Goal: Information Seeking & Learning: Learn about a topic

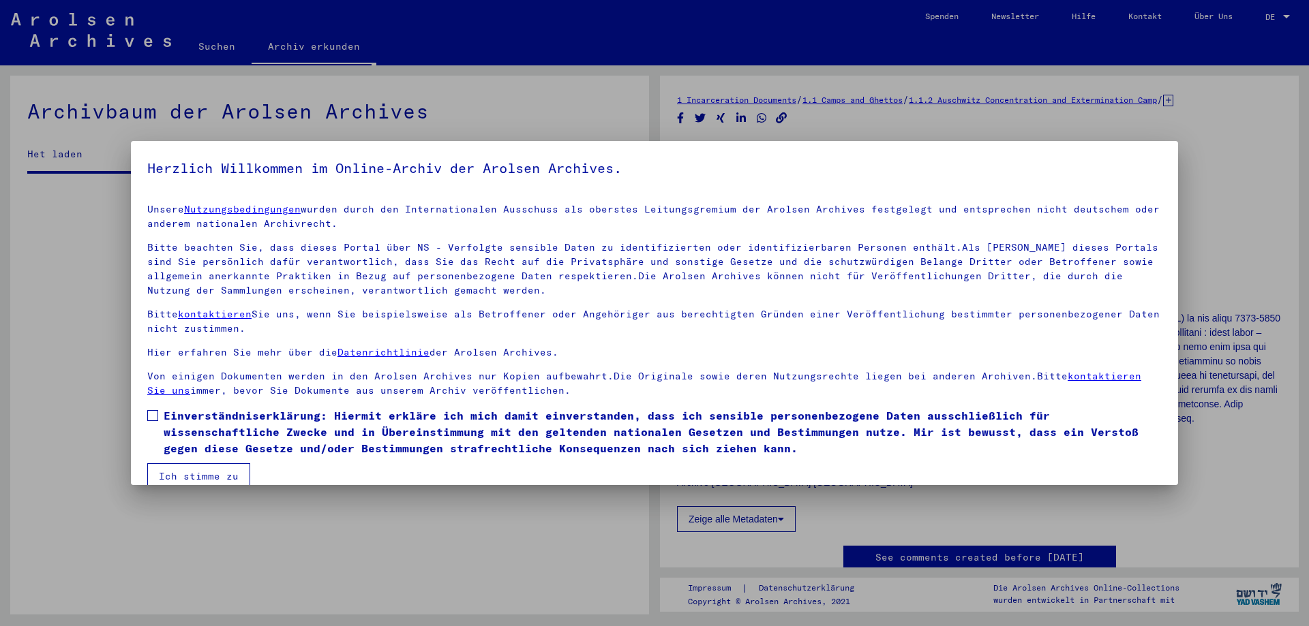
scroll to position [344, 0]
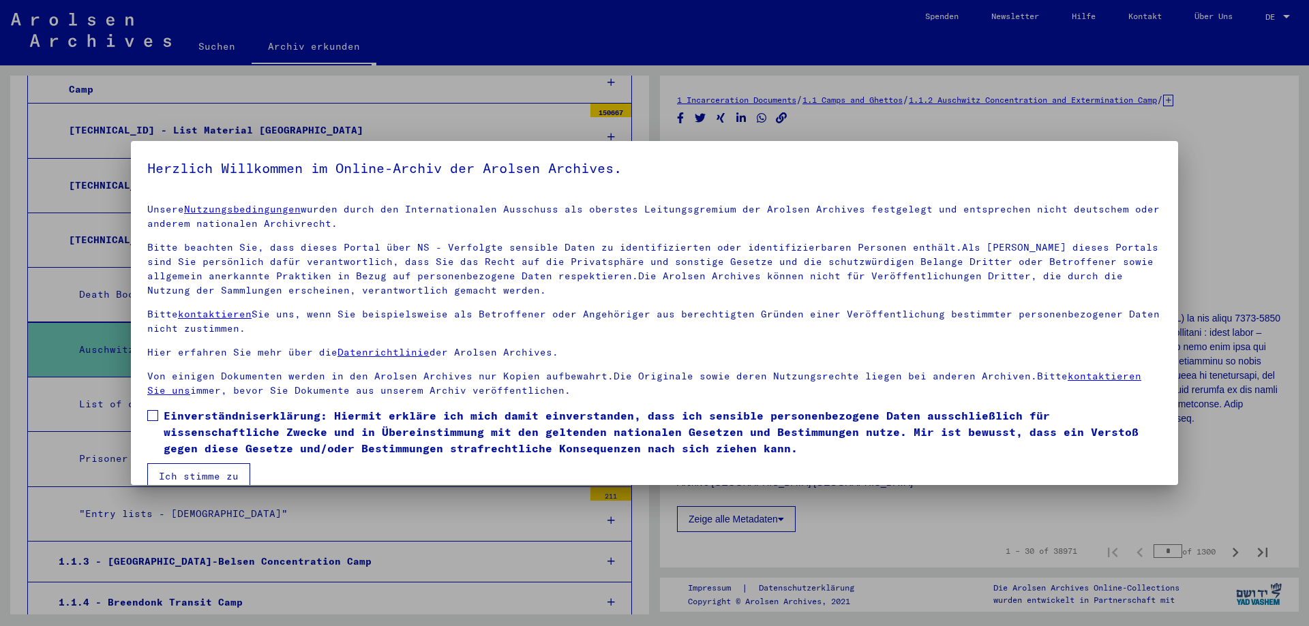
click at [185, 164] on h5 "Herzlich Willkommen im Online-Archiv der Arolsen Archives." at bounding box center [654, 168] width 1014 height 22
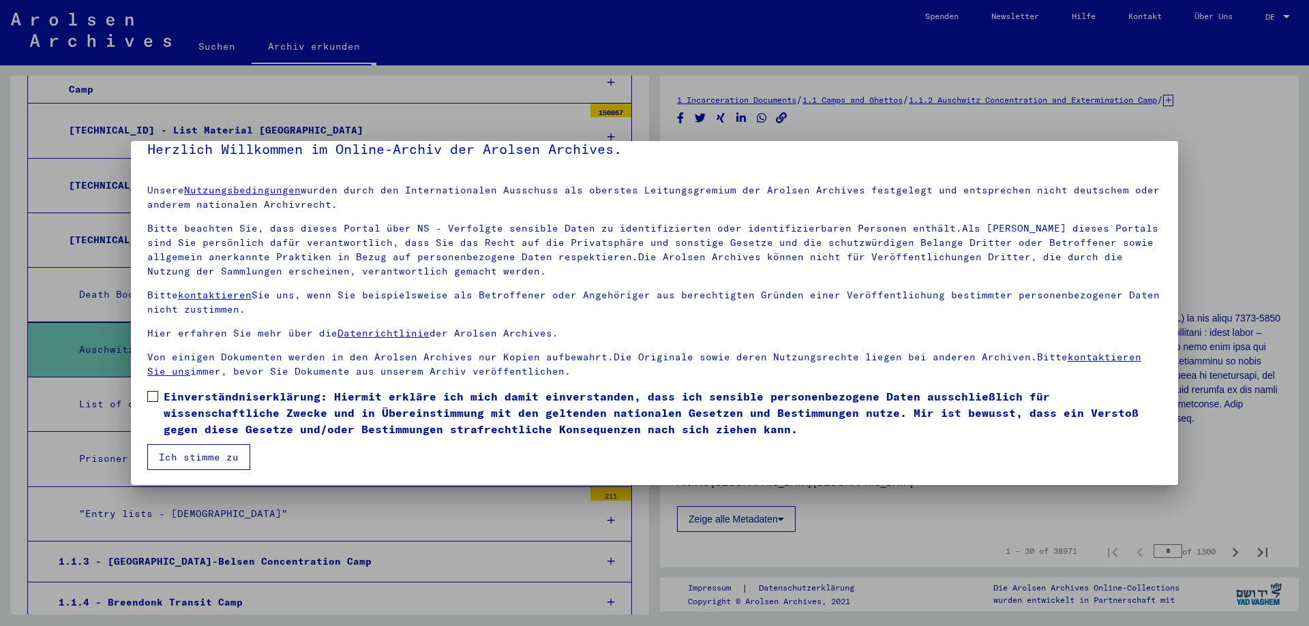
scroll to position [20, 0]
click at [221, 402] on span "Einverständniserklärung: Hiermit erkläre ich mich damit einverstanden, dass ich…" at bounding box center [663, 411] width 998 height 49
click at [232, 461] on button "Ich stimme zu" at bounding box center [198, 456] width 103 height 26
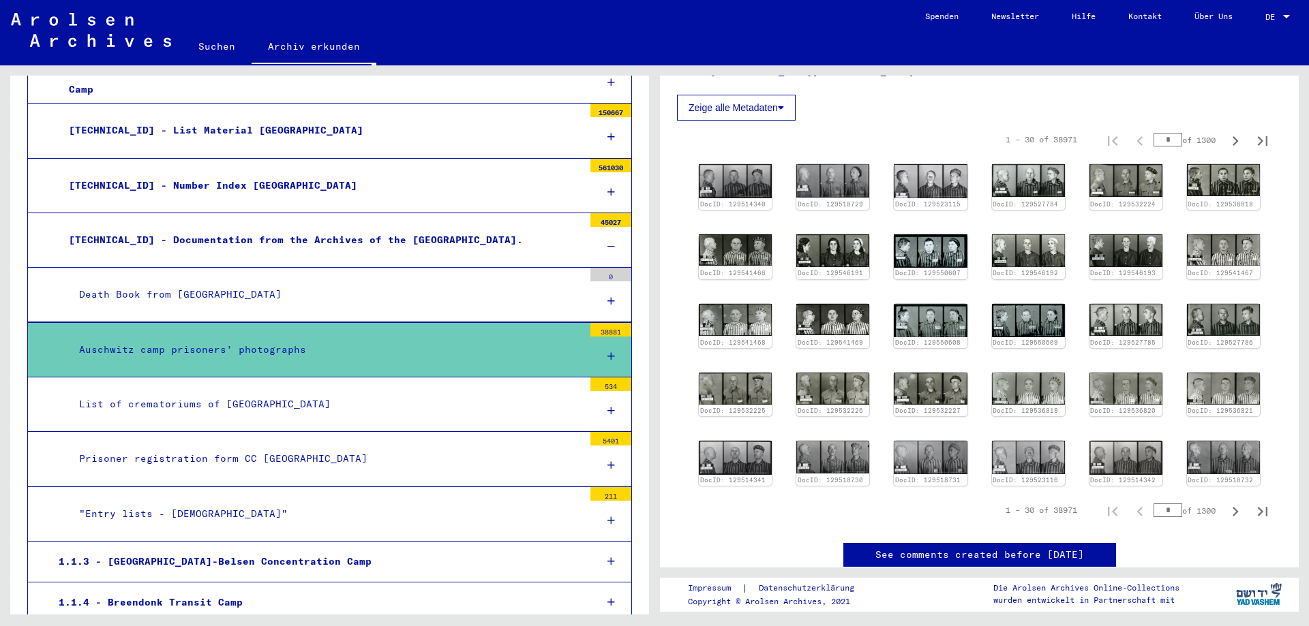
scroll to position [409, 0]
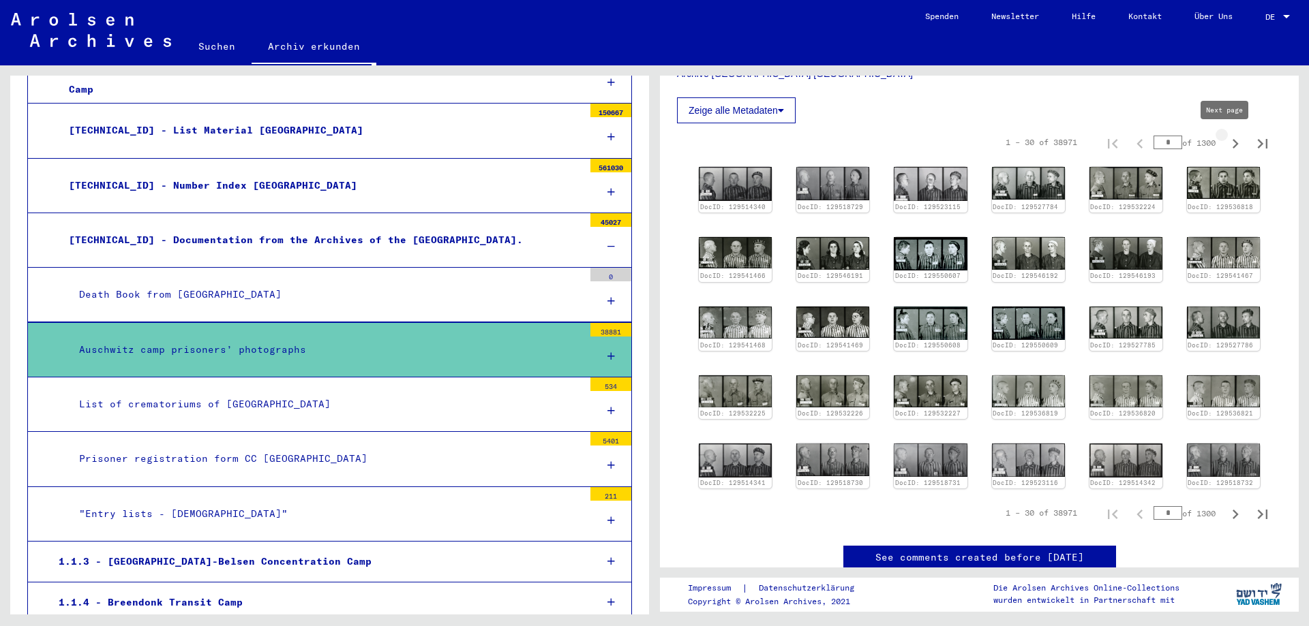
click at [1233, 142] on icon "Next page" at bounding box center [1236, 144] width 6 height 10
type input "*"
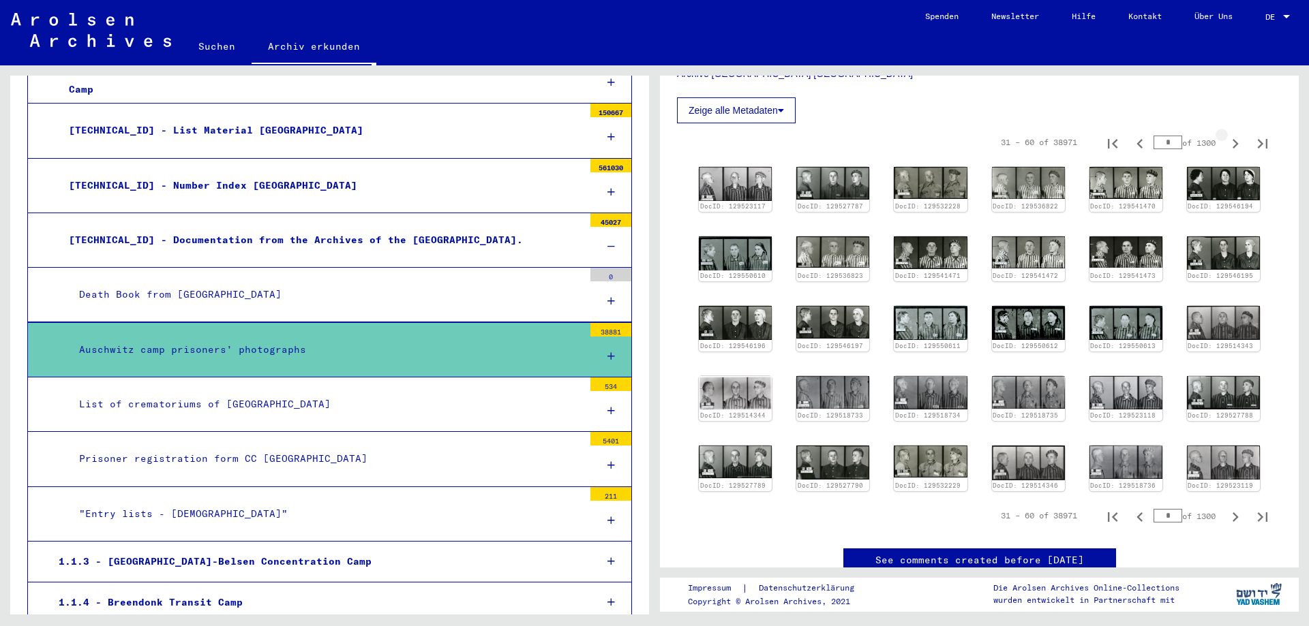
click at [1233, 142] on icon "Next page" at bounding box center [1236, 144] width 6 height 10
type input "*"
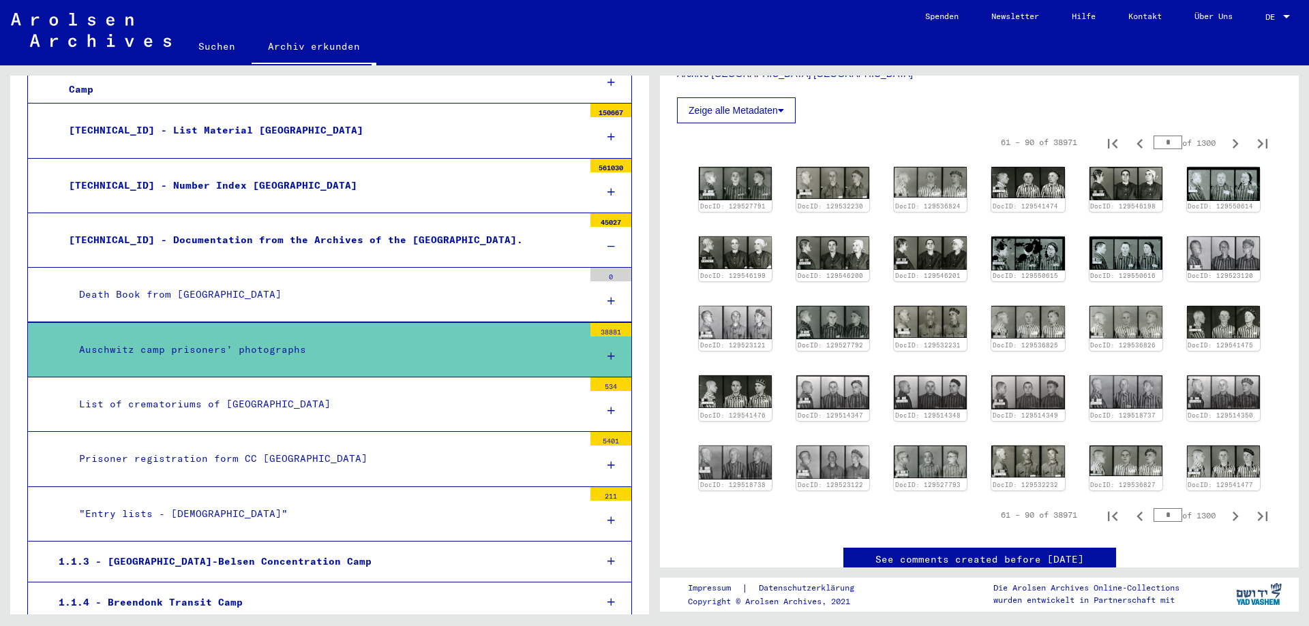
click at [1233, 142] on icon "Next page" at bounding box center [1236, 144] width 6 height 10
type input "*"
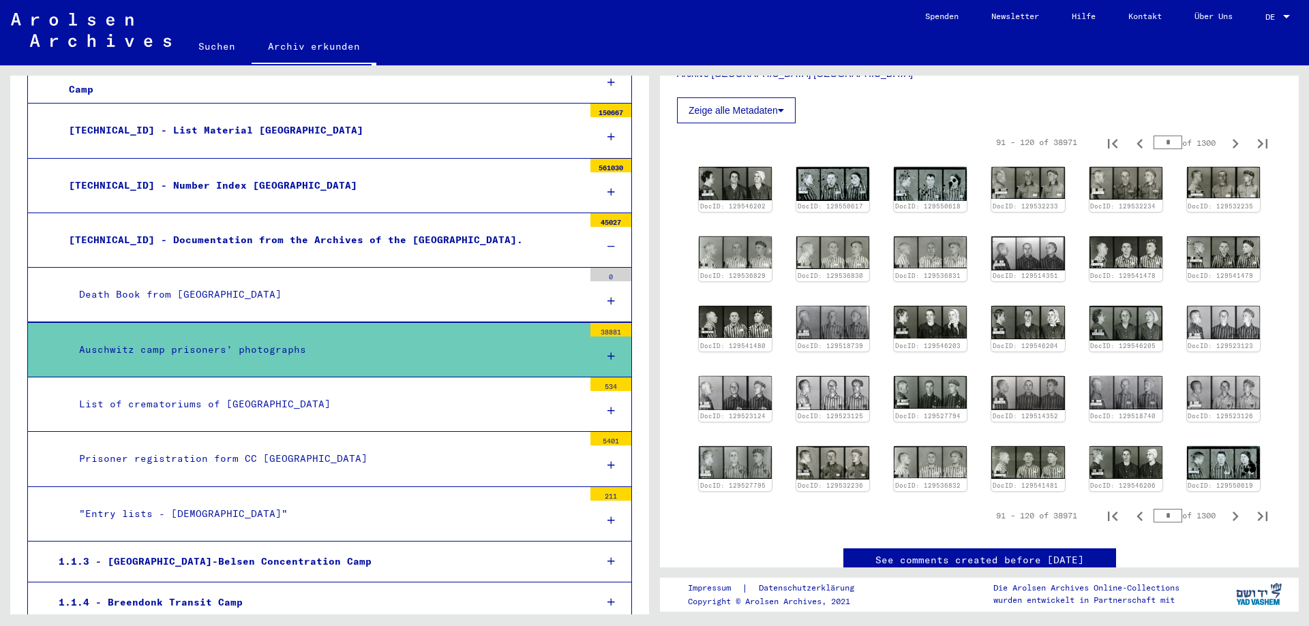
click at [1233, 142] on icon "Next page" at bounding box center [1236, 144] width 6 height 10
type input "*"
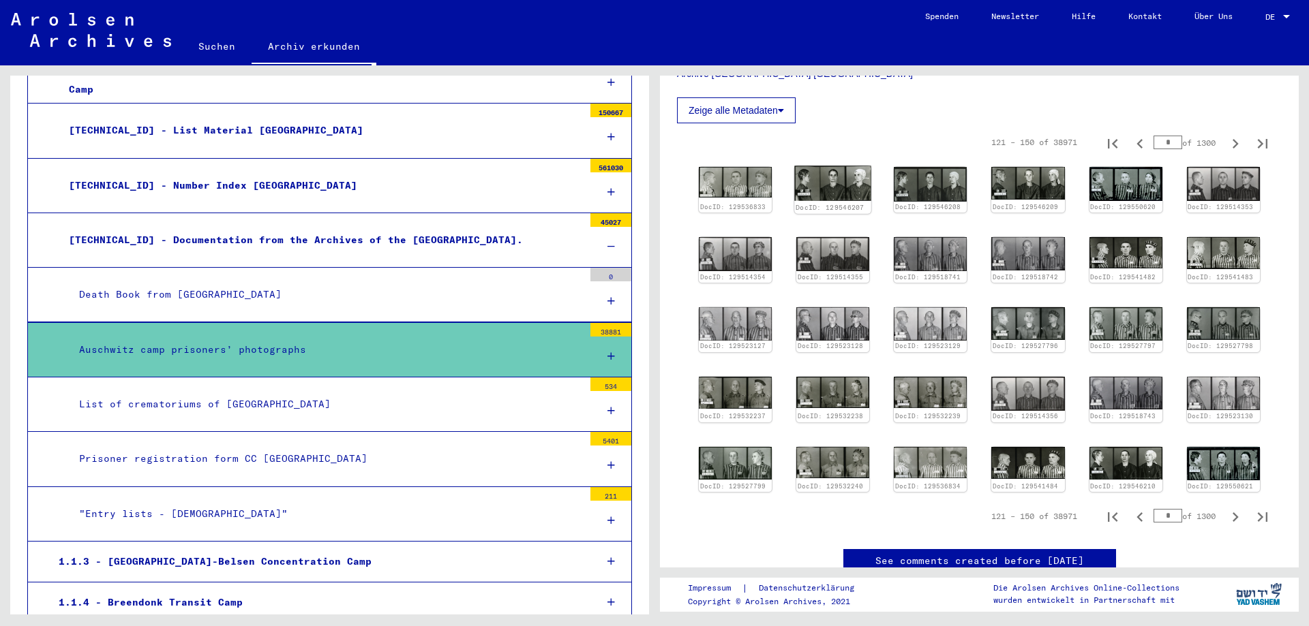
click at [834, 183] on img at bounding box center [832, 183] width 77 height 35
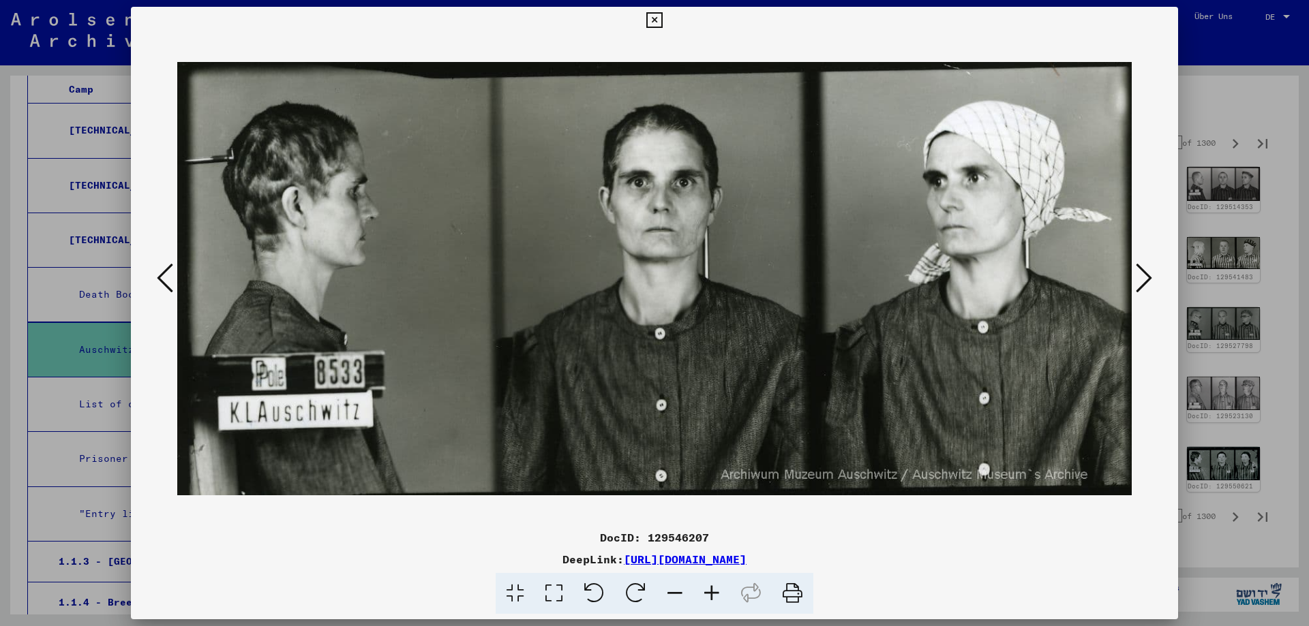
click at [1146, 280] on icon at bounding box center [1144, 278] width 16 height 33
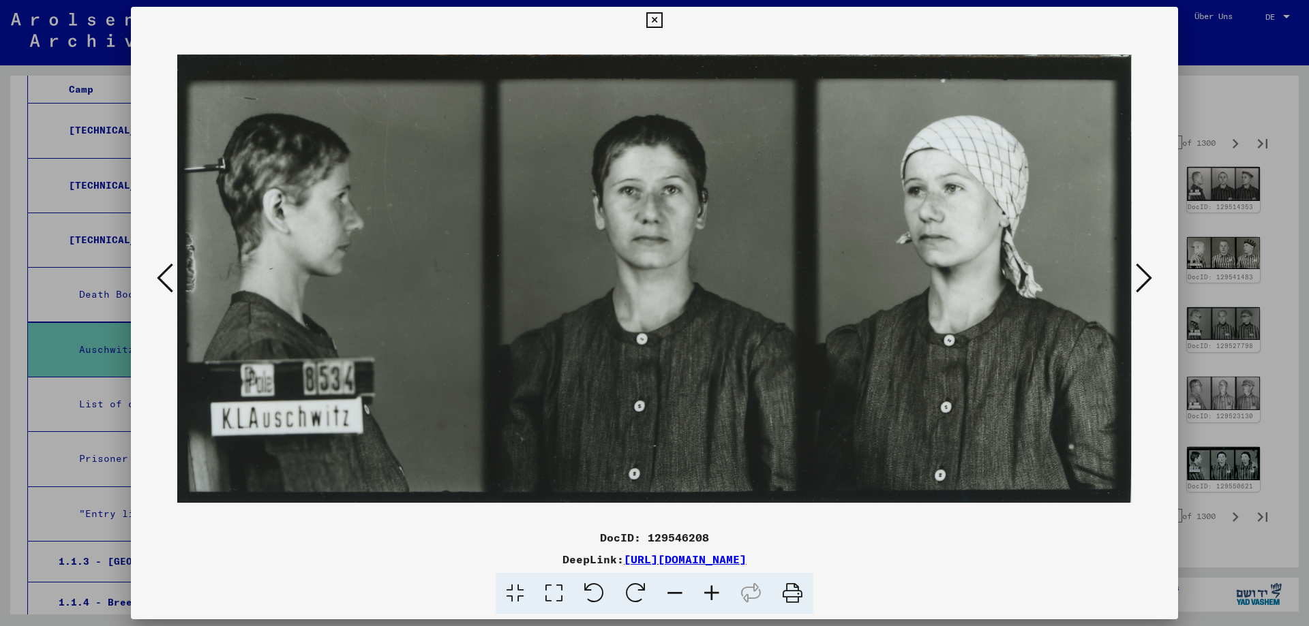
click at [1146, 280] on icon at bounding box center [1144, 278] width 16 height 33
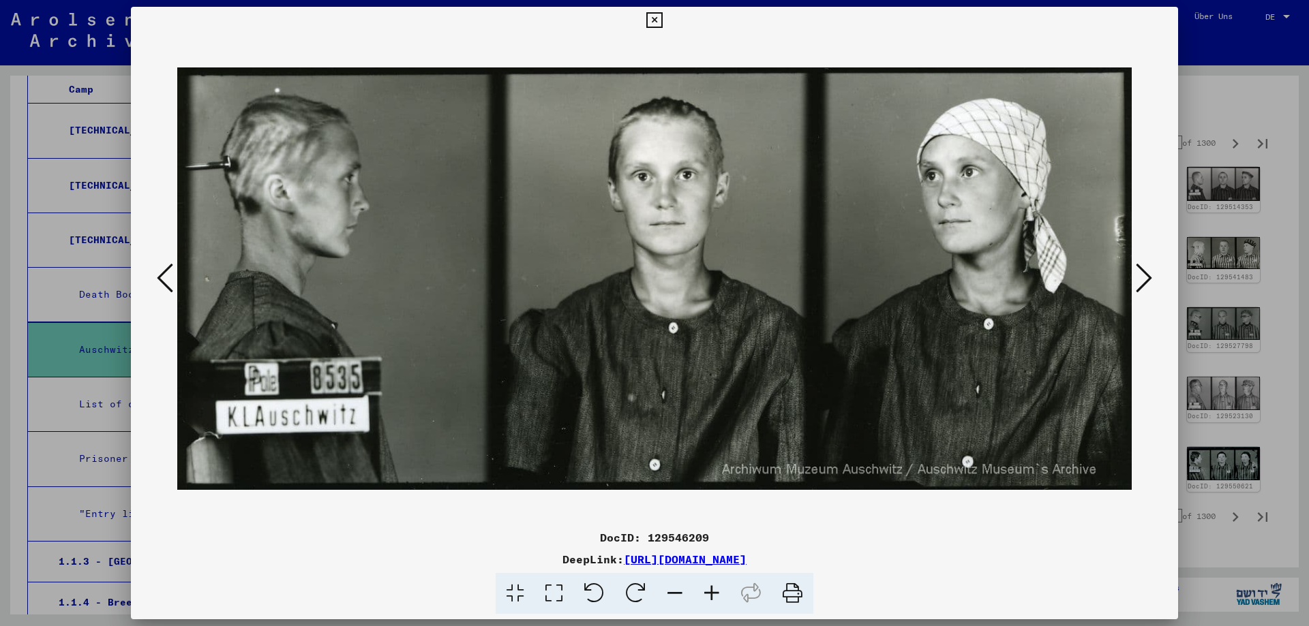
click at [1146, 279] on icon at bounding box center [1144, 278] width 16 height 33
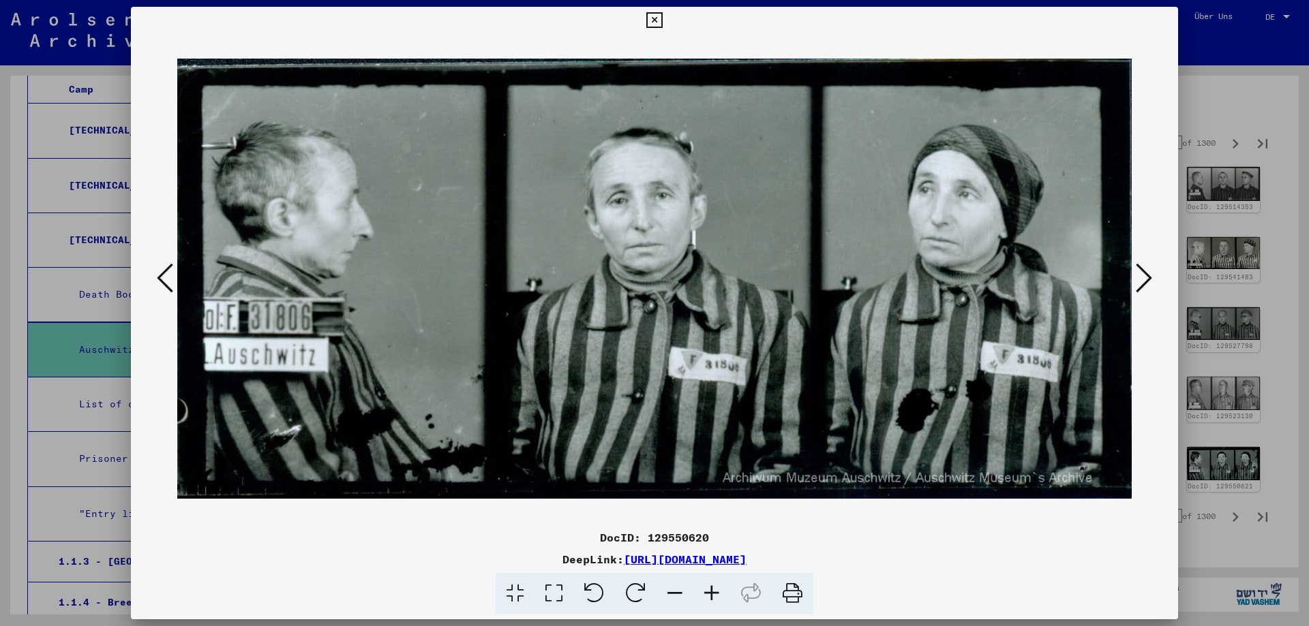
click at [1146, 279] on icon at bounding box center [1144, 278] width 16 height 33
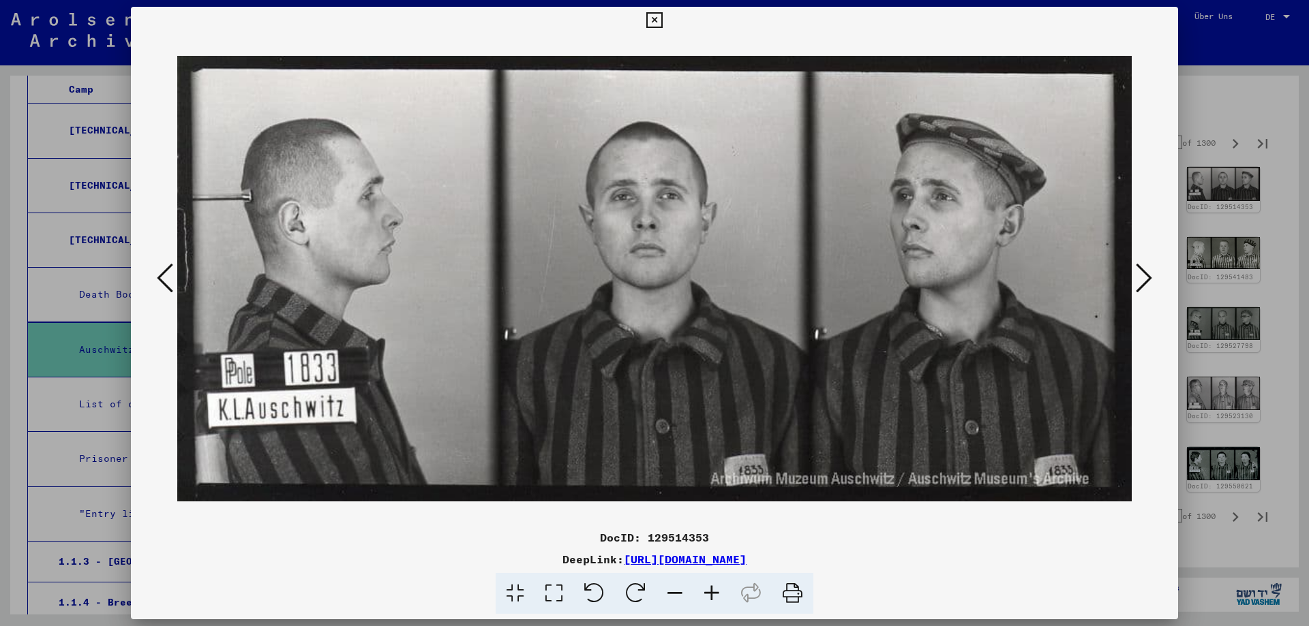
click at [1146, 279] on icon at bounding box center [1144, 278] width 16 height 33
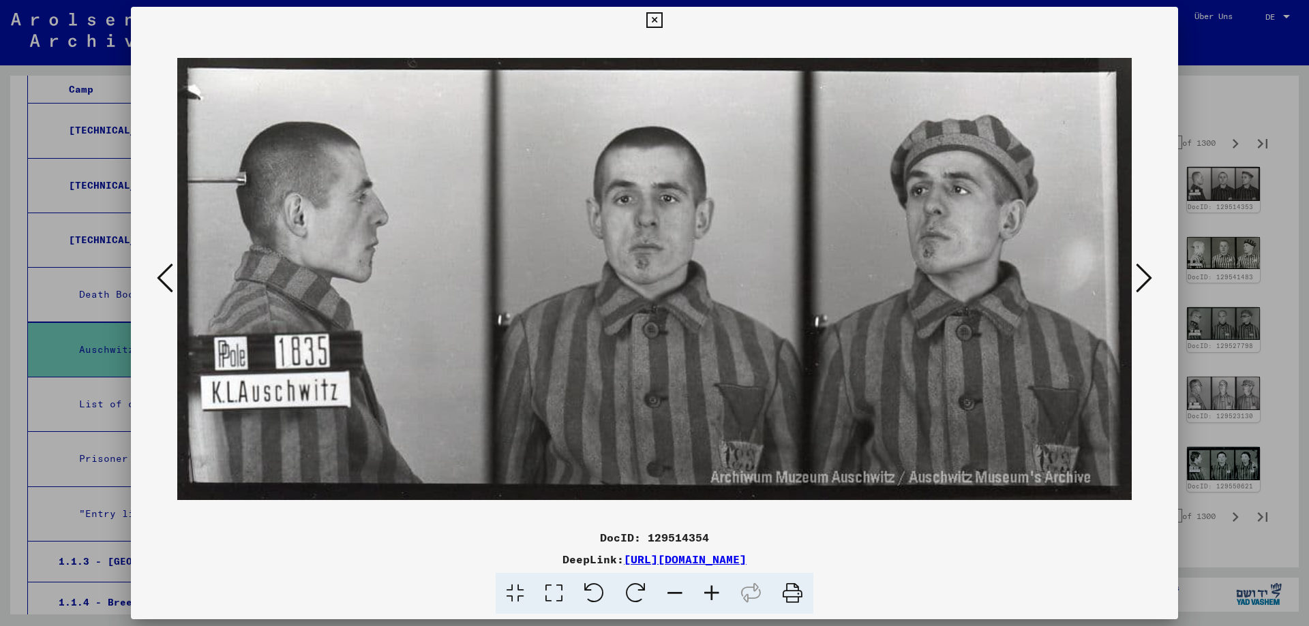
click at [1146, 279] on icon at bounding box center [1144, 278] width 16 height 33
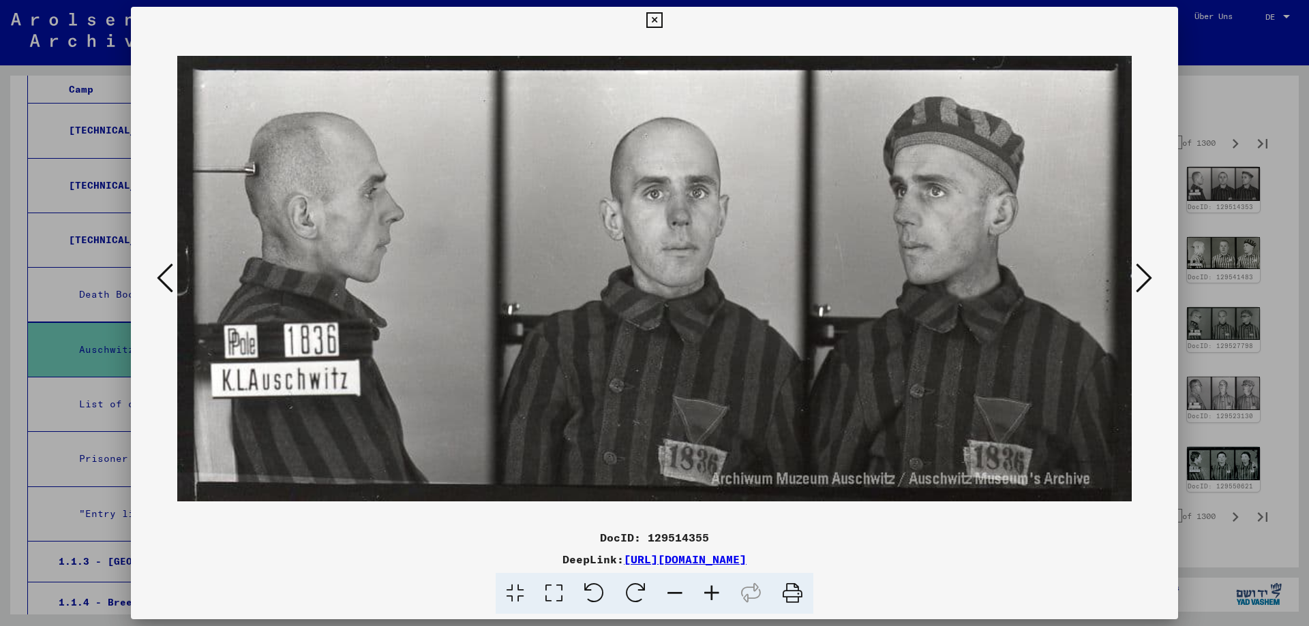
click at [1146, 279] on icon at bounding box center [1144, 278] width 16 height 33
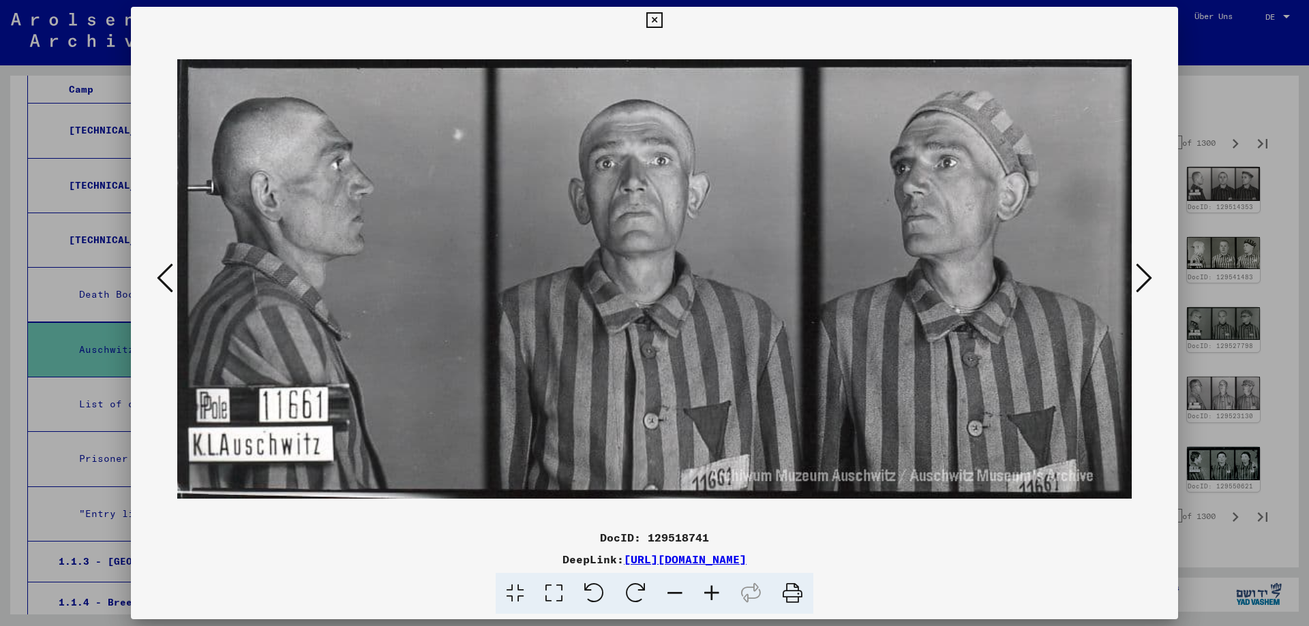
click at [1146, 279] on icon at bounding box center [1144, 278] width 16 height 33
